Goal: Navigation & Orientation: Go to known website

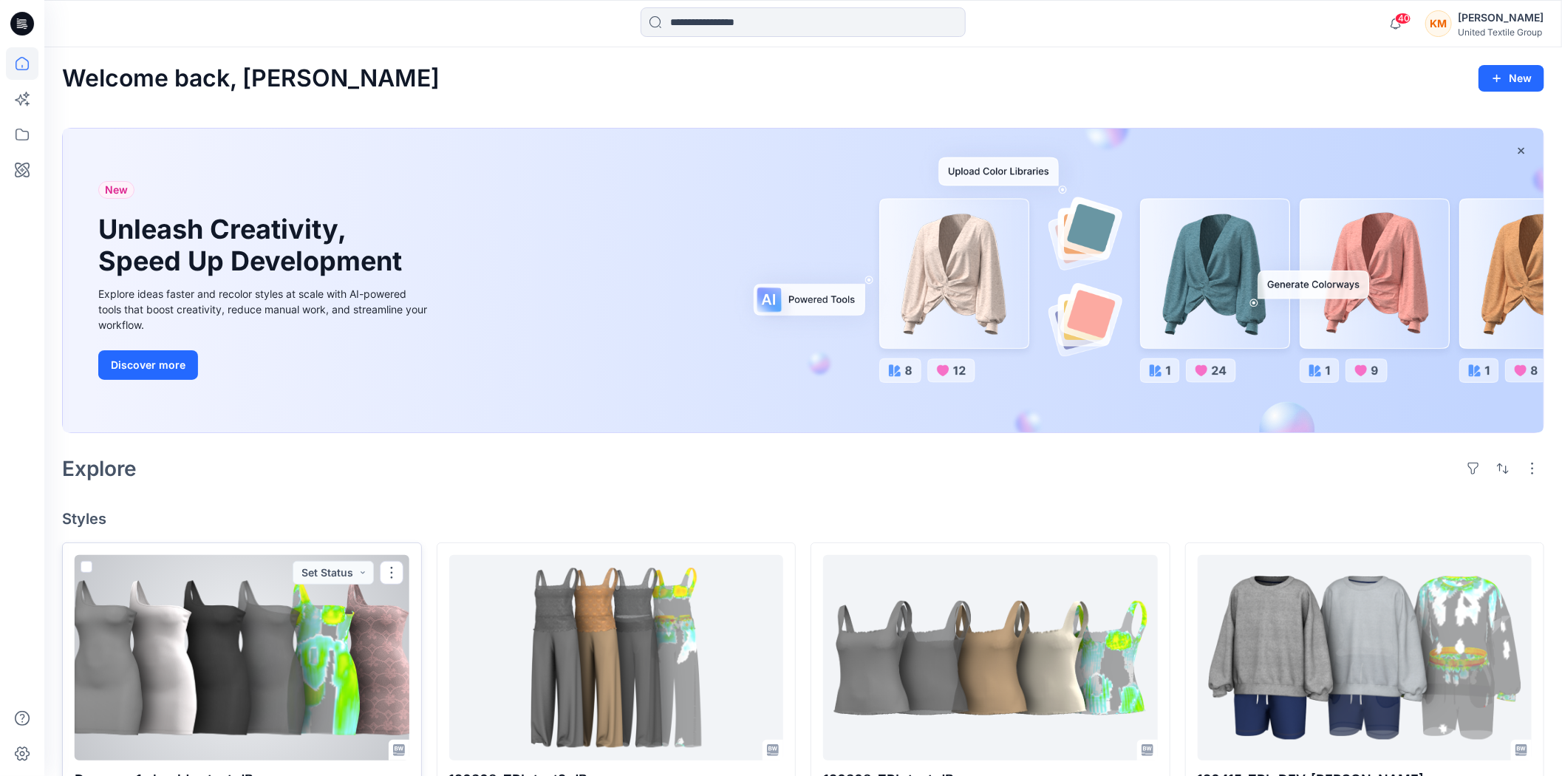
click at [318, 625] on div at bounding box center [242, 657] width 335 height 205
